Goal: Check status: Check status

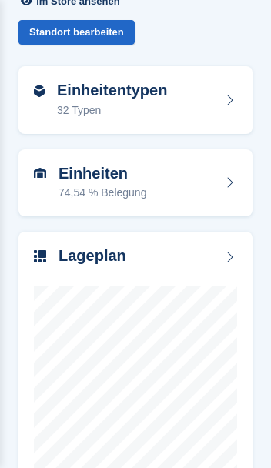
scroll to position [105, 0]
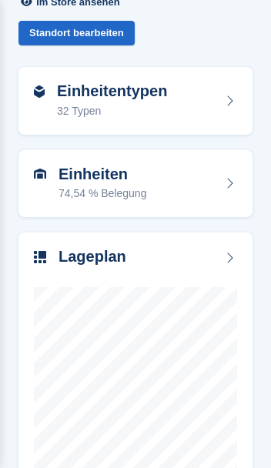
click at [61, 198] on div "74,54 % Belegung" at bounding box center [102, 193] width 88 height 16
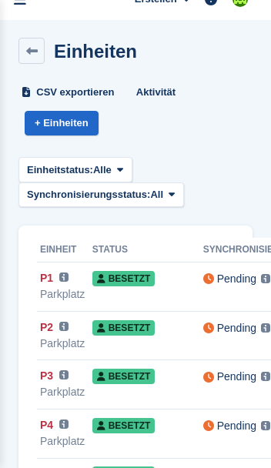
scroll to position [20, 0]
click at [39, 54] on link at bounding box center [31, 51] width 26 height 26
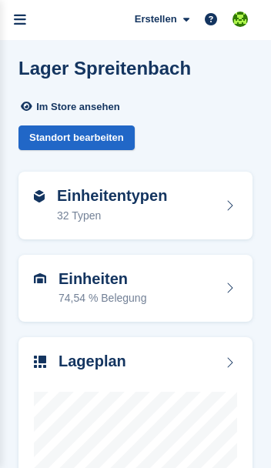
click at [26, 20] on link "menu" at bounding box center [20, 20] width 40 height 40
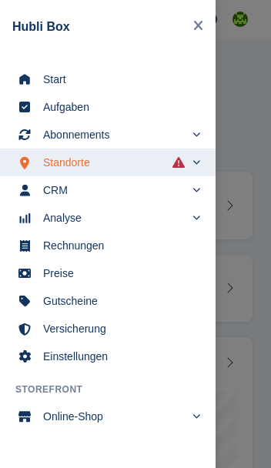
click at [50, 85] on span "Start" at bounding box center [117, 79] width 149 height 22
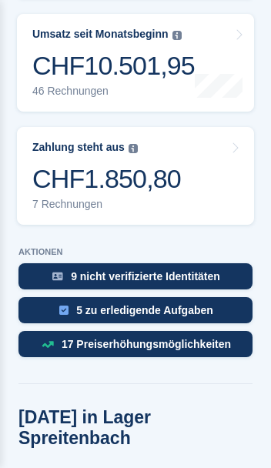
scroll to position [533, 0]
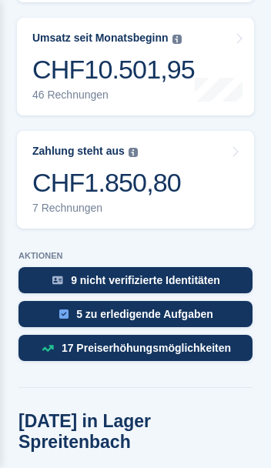
click at [53, 167] on div "CHF1.850,80" at bounding box center [106, 183] width 148 height 32
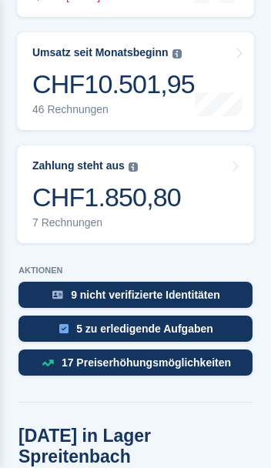
scroll to position [518, 0]
click at [56, 181] on div "CHF1.850,80" at bounding box center [106, 197] width 148 height 32
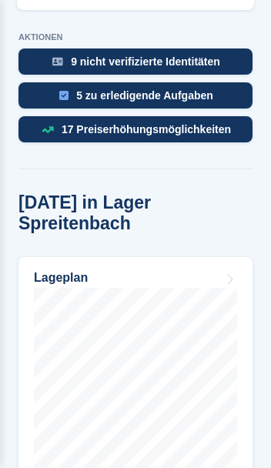
scroll to position [799, 0]
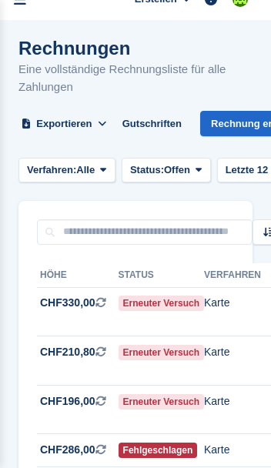
scroll to position [28, 0]
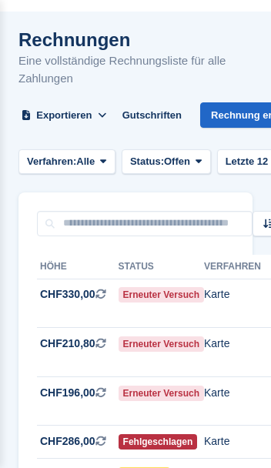
click at [31, 354] on div "**********" at bounding box center [135, 434] width 234 height 397
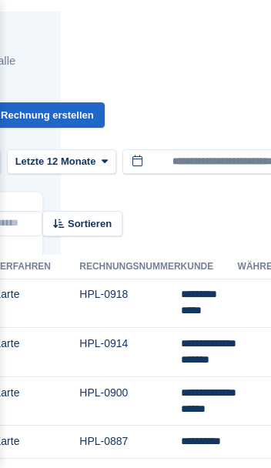
scroll to position [28, 179]
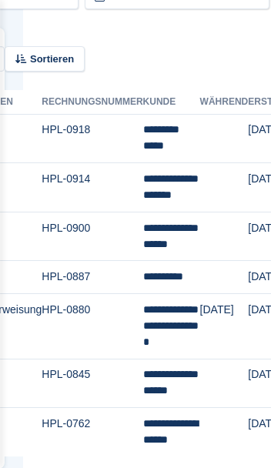
scroll to position [192, 248]
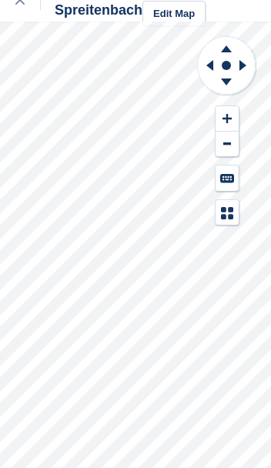
scroll to position [20, 0]
